Goal: Transaction & Acquisition: Obtain resource

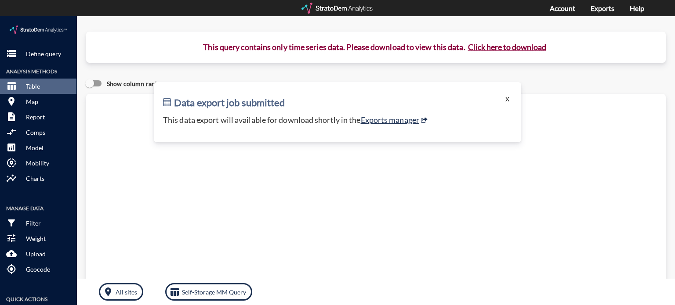
click button "X"
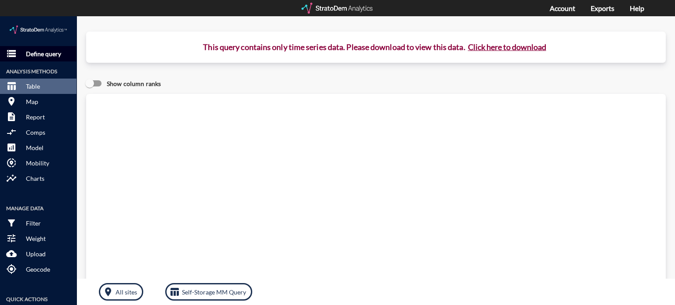
click p "Define query"
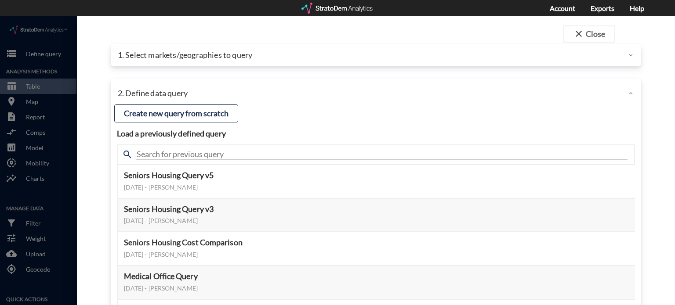
click div "1. Select markets/geographies to query"
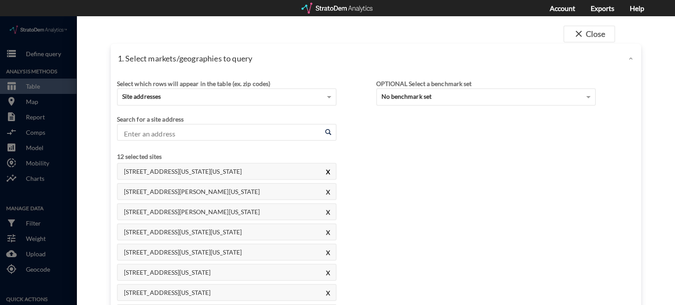
click button "X"
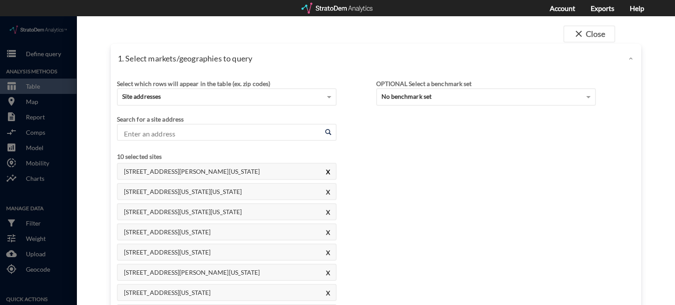
click button "X"
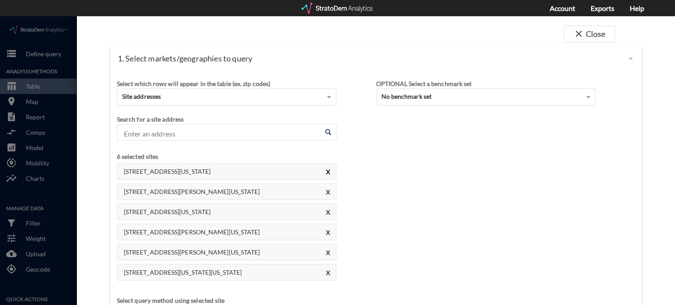
click button "X"
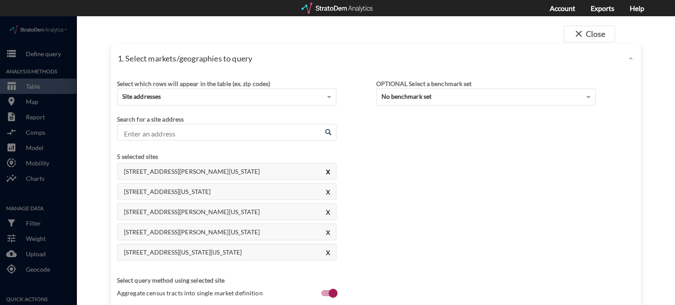
click button "X"
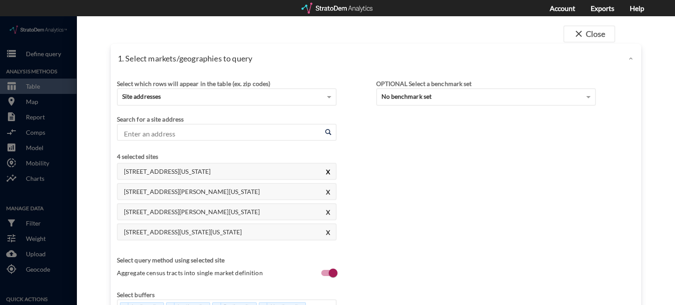
click button "X"
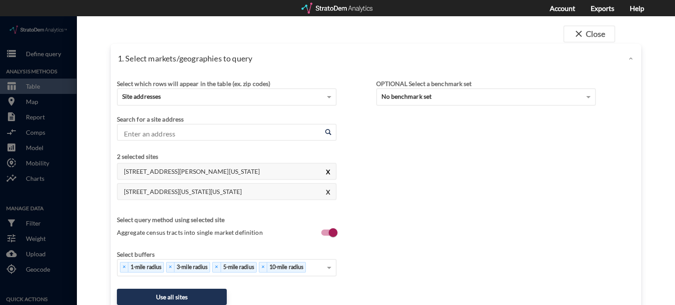
click button "X"
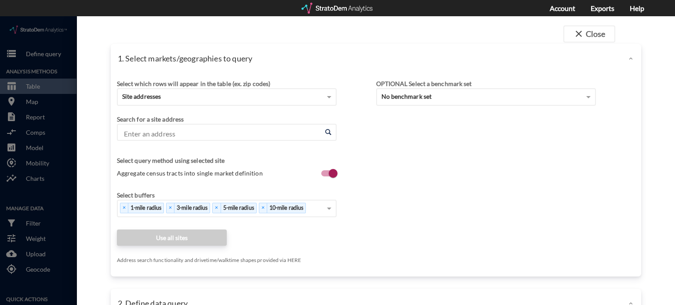
click input "Enter an address"
paste input "[STREET_ADDRESS]"
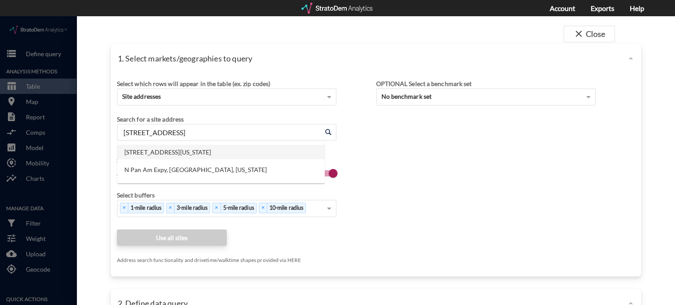
click li "[STREET_ADDRESS][US_STATE]"
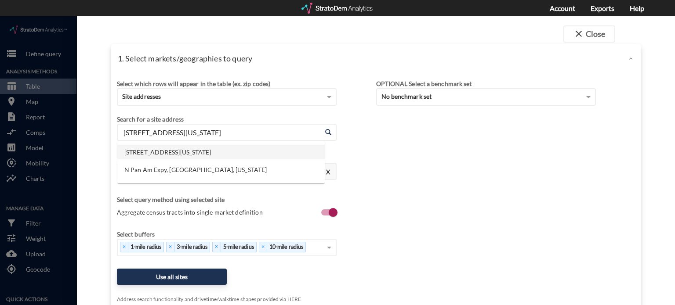
click input "[STREET_ADDRESS][US_STATE]"
paste input "[STREET_ADDRESS]"
click li "[STREET_ADDRESS][US_STATE]"
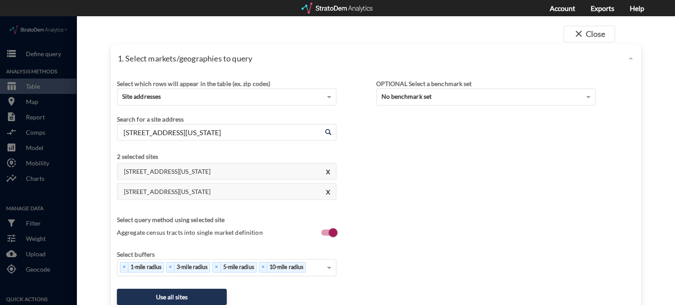
click div "Search for a site address"
click input "[STREET_ADDRESS][US_STATE]"
paste input "[STREET_ADDRESS]"
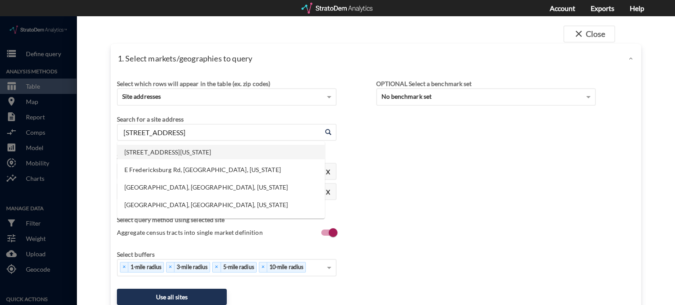
click li "[STREET_ADDRESS][US_STATE]"
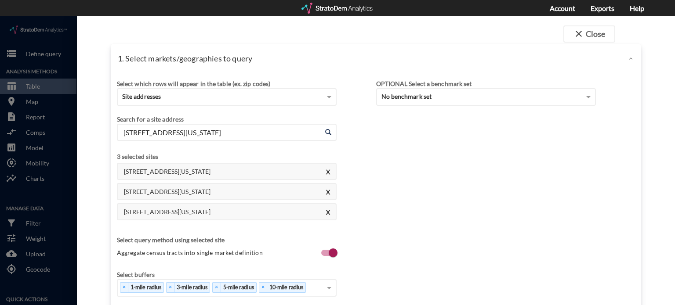
click input "[STREET_ADDRESS][US_STATE]"
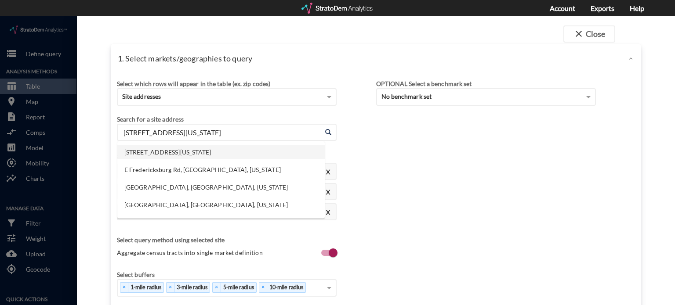
paste input "[STREET_ADDRESS]"
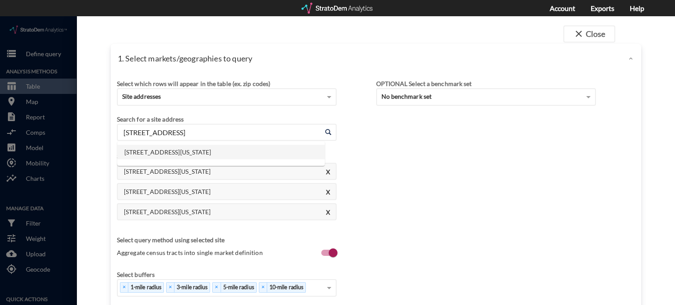
click li "[STREET_ADDRESS][US_STATE]"
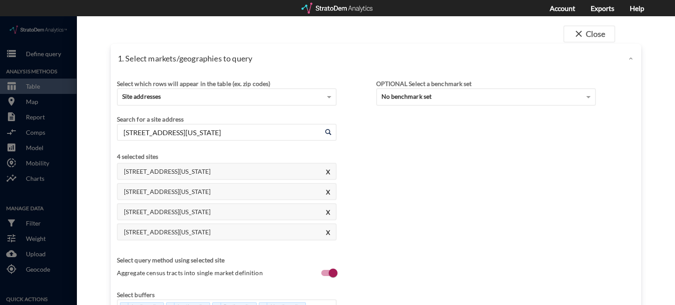
click input "[STREET_ADDRESS][US_STATE]"
paste input "[STREET_ADDRESS]"
click li "[STREET_ADDRESS][US_STATE]"
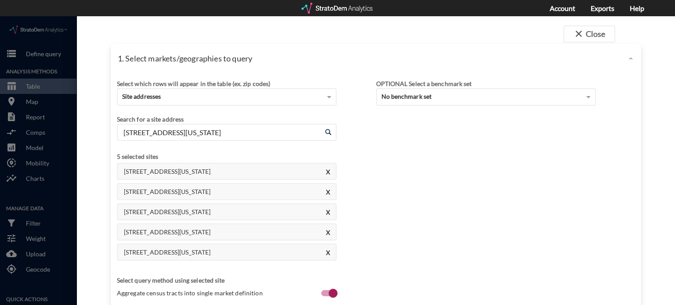
click input "[STREET_ADDRESS][US_STATE]"
paste input "[STREET_ADDRESS]"
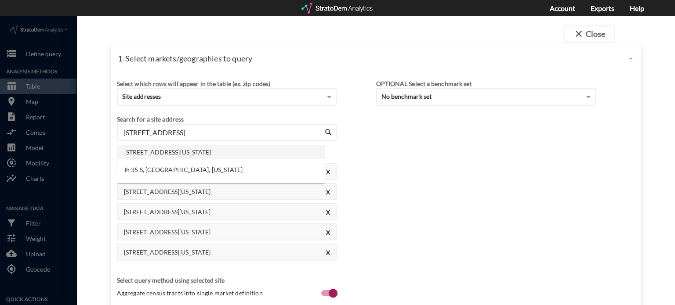
click li "[STREET_ADDRESS][US_STATE]"
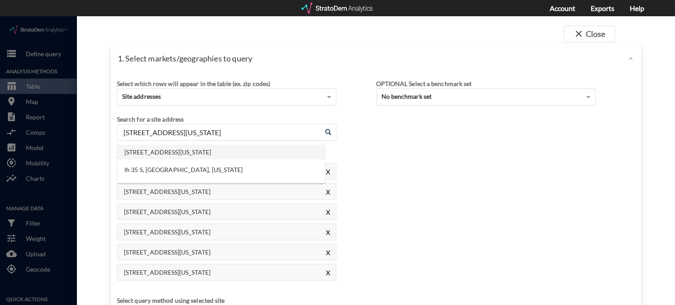
click input "[STREET_ADDRESS][US_STATE]"
paste input "[STREET_ADDRESS]"
click li "[STREET_ADDRESS][US_STATE]"
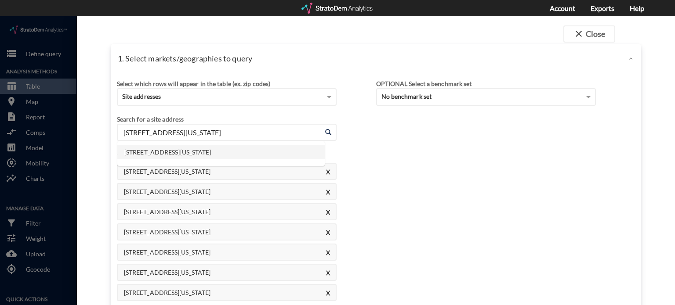
click input "[STREET_ADDRESS][US_STATE]"
paste input "[STREET_ADDRESS]"
click li "[STREET_ADDRESS][US_STATE]"
click input "[STREET_ADDRESS][US_STATE]"
paste input "[STREET_ADDRESS]"
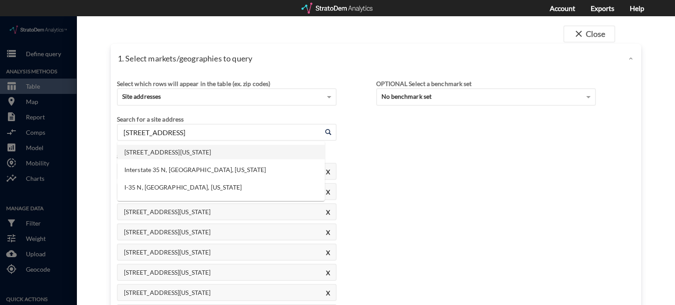
click li "[STREET_ADDRESS][US_STATE]"
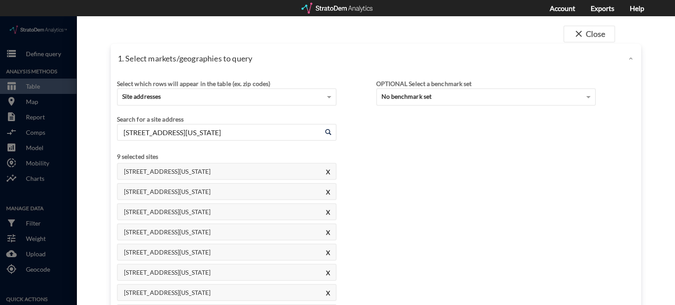
click input "[STREET_ADDRESS][US_STATE]"
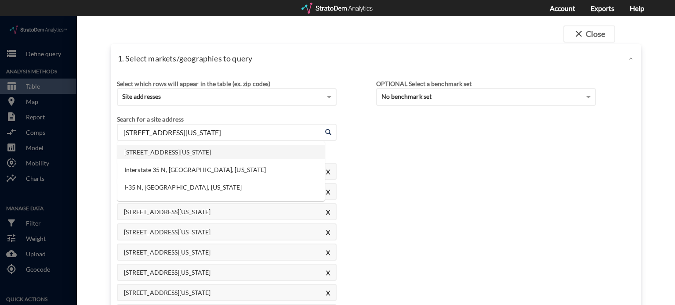
paste input "[STREET_ADDRESS][PERSON_NAME]"
click li "[STREET_ADDRESS][PERSON_NAME][US_STATE]"
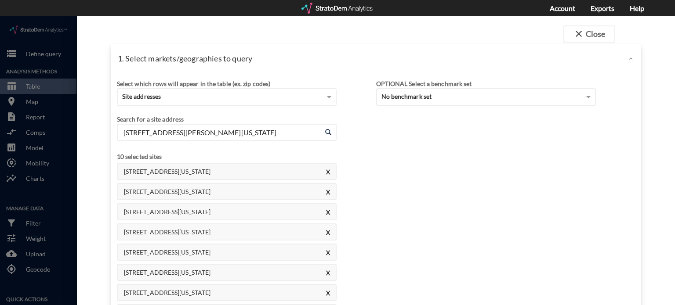
click input "[STREET_ADDRESS][PERSON_NAME][US_STATE]"
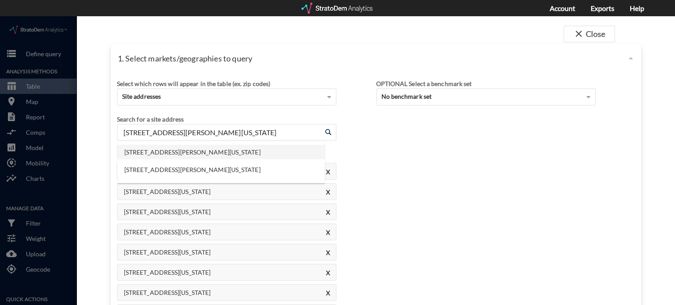
paste input "[STREET_ADDRESS]"
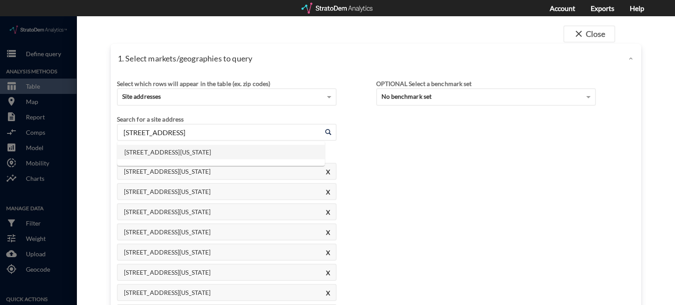
click li "[STREET_ADDRESS][US_STATE]"
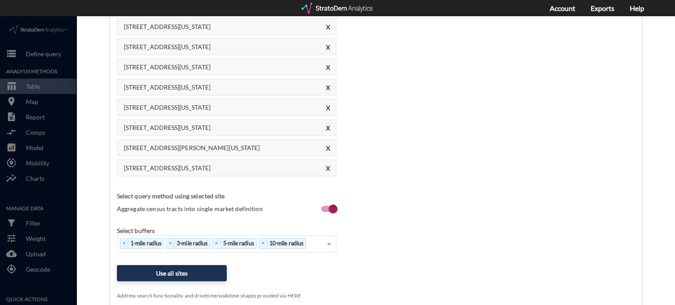
scroll to position [220, 0]
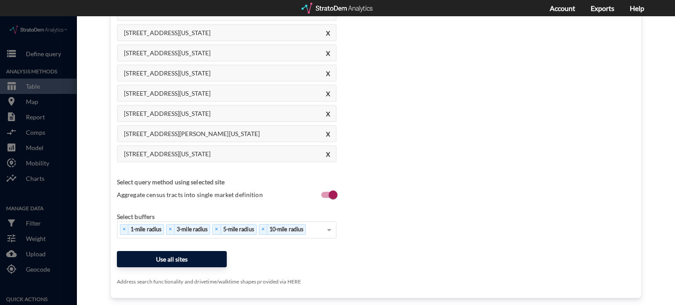
type input "[STREET_ADDRESS][US_STATE]"
click button "Use all sites"
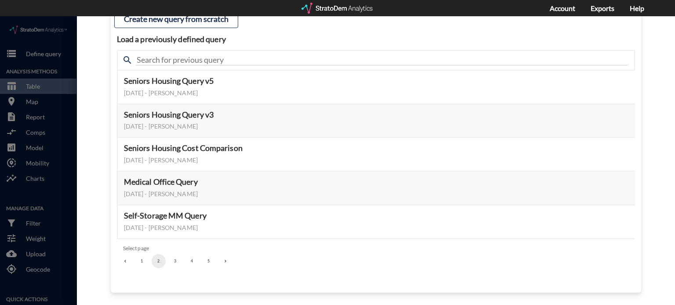
scroll to position [93, 0]
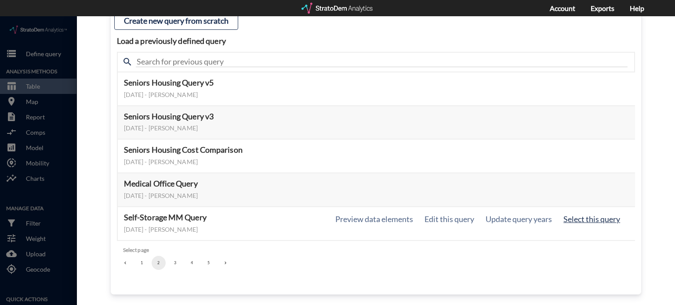
click button "Select this query"
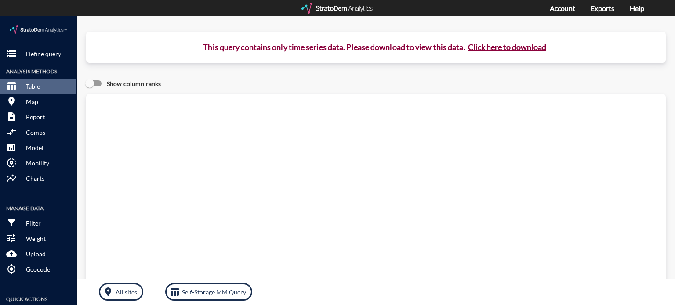
click button "Click here to download"
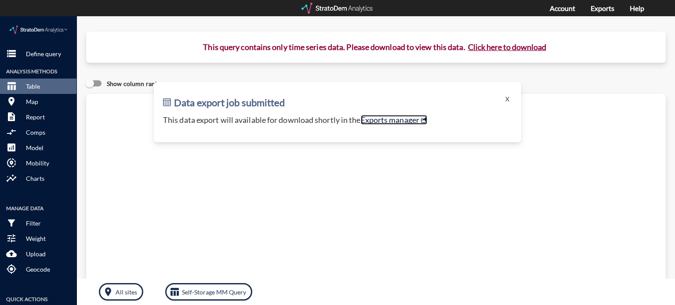
click link "Exports manager"
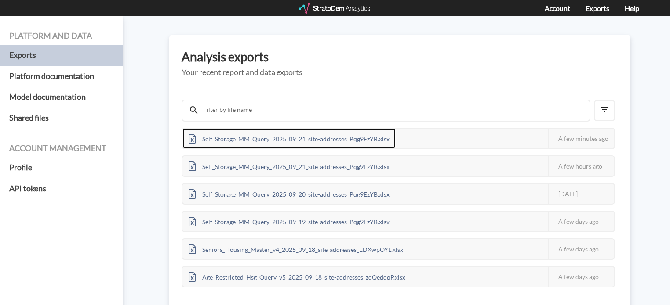
click at [319, 135] on div "Self_Storage_MM_Query_2025_09_21_site-addresses_Pqg9EzYB.xlsx" at bounding box center [288, 139] width 213 height 20
